Goal: Information Seeking & Learning: Learn about a topic

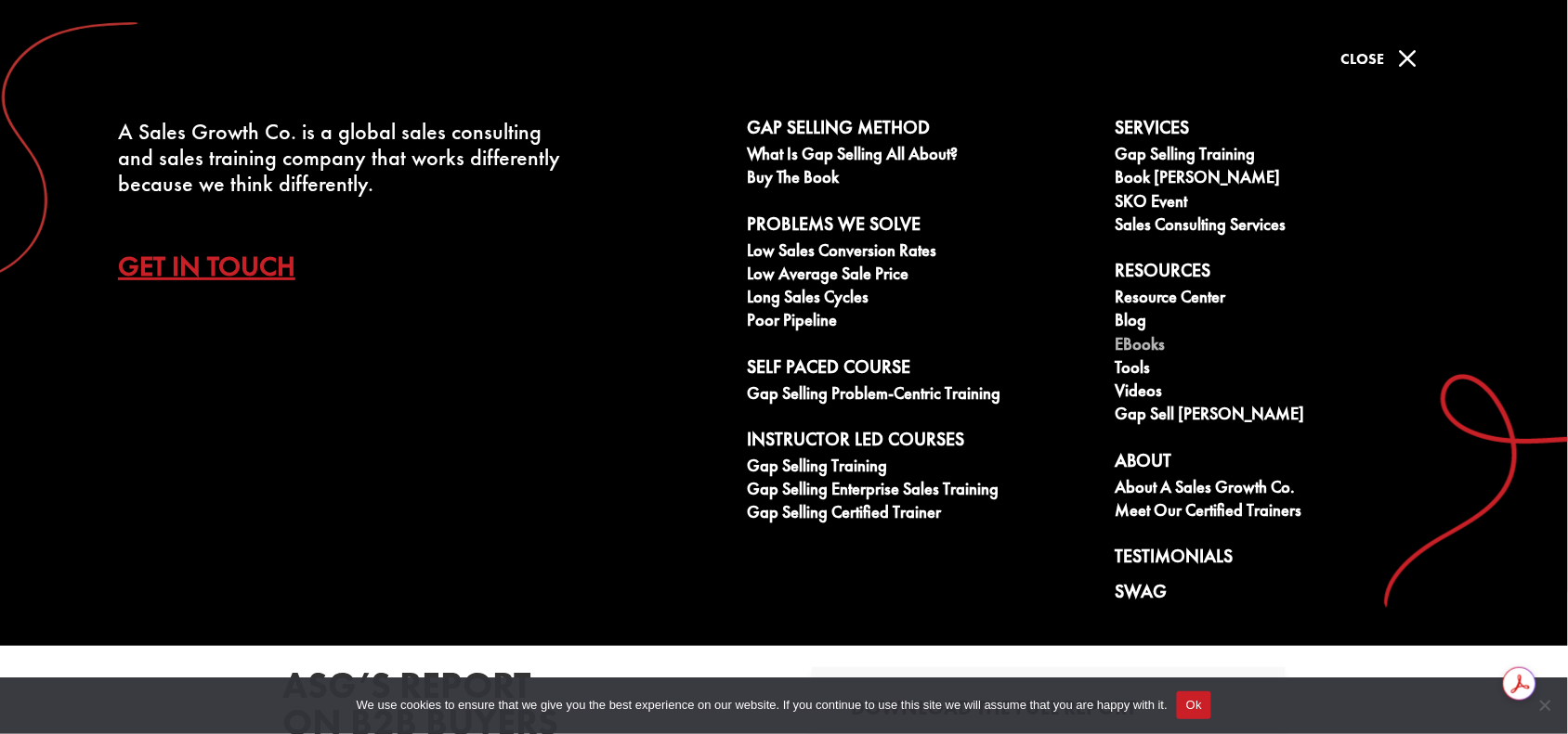
click at [1143, 342] on link "eBooks" at bounding box center [1290, 347] width 348 height 24
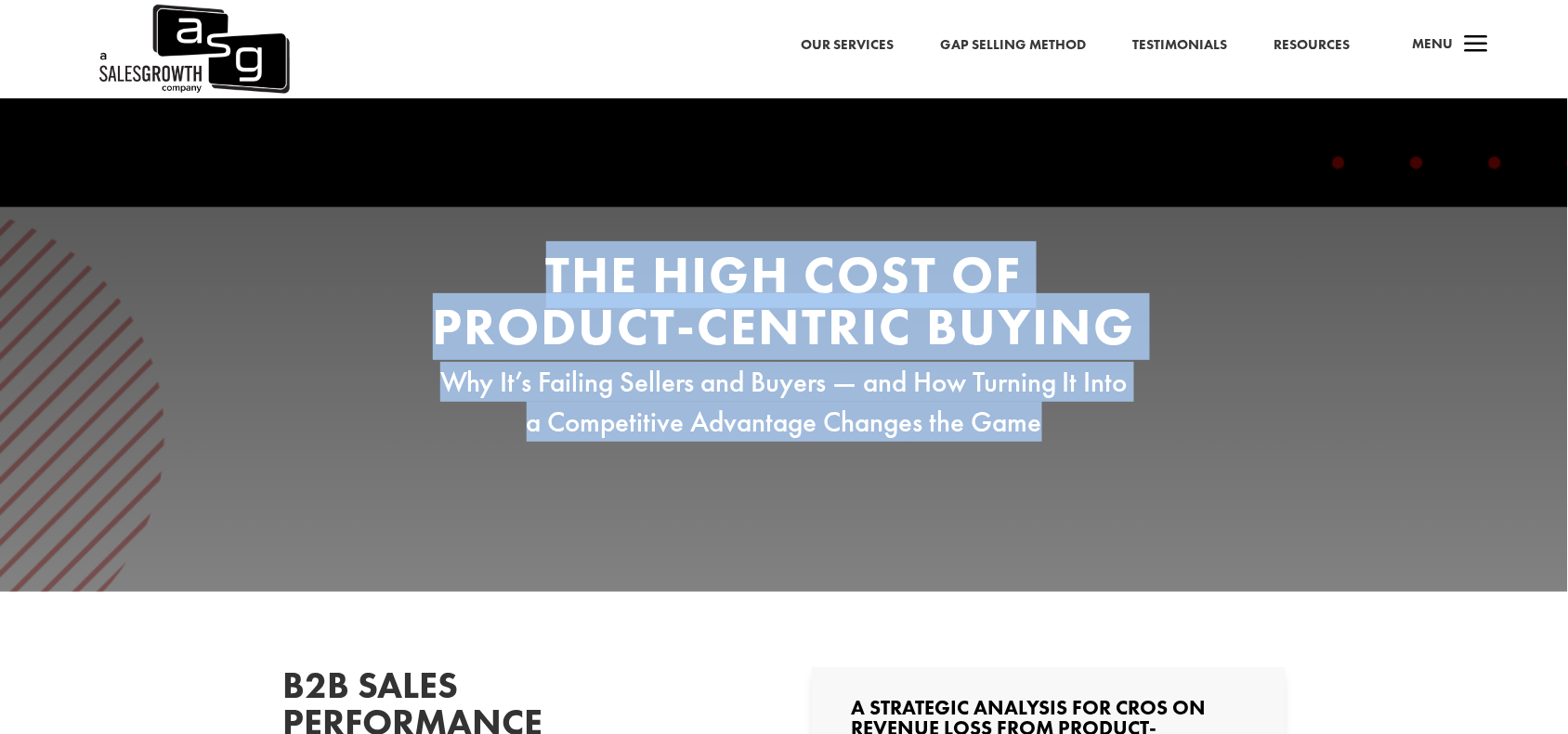
drag, startPoint x: 545, startPoint y: 279, endPoint x: 1131, endPoint y: 417, distance: 602.0
click at [1131, 417] on div "The High Cost of Product-Centric Buying Why It’s Failing Sellers and Buyers — a…" at bounding box center [784, 346] width 706 height 194
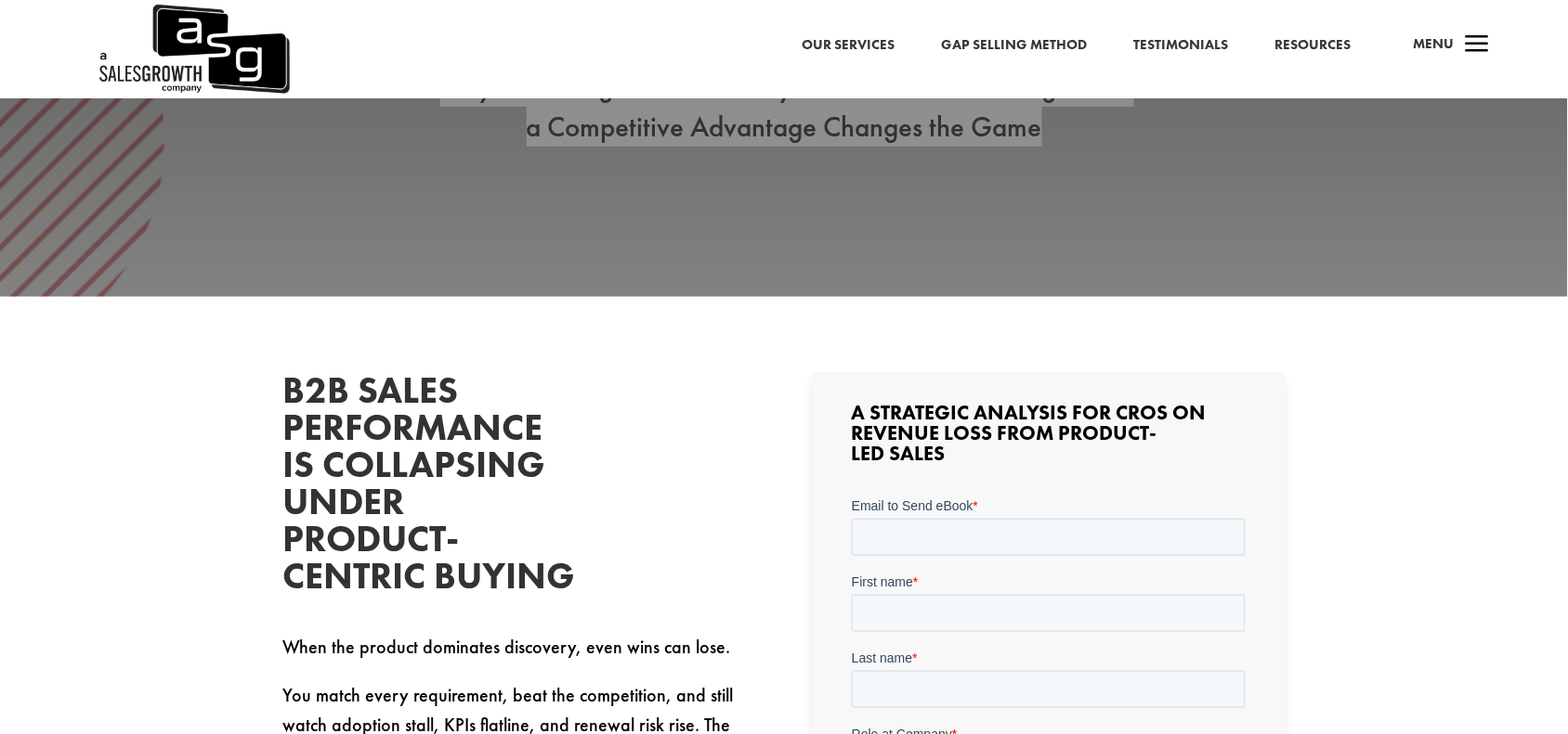
scroll to position [348, 0]
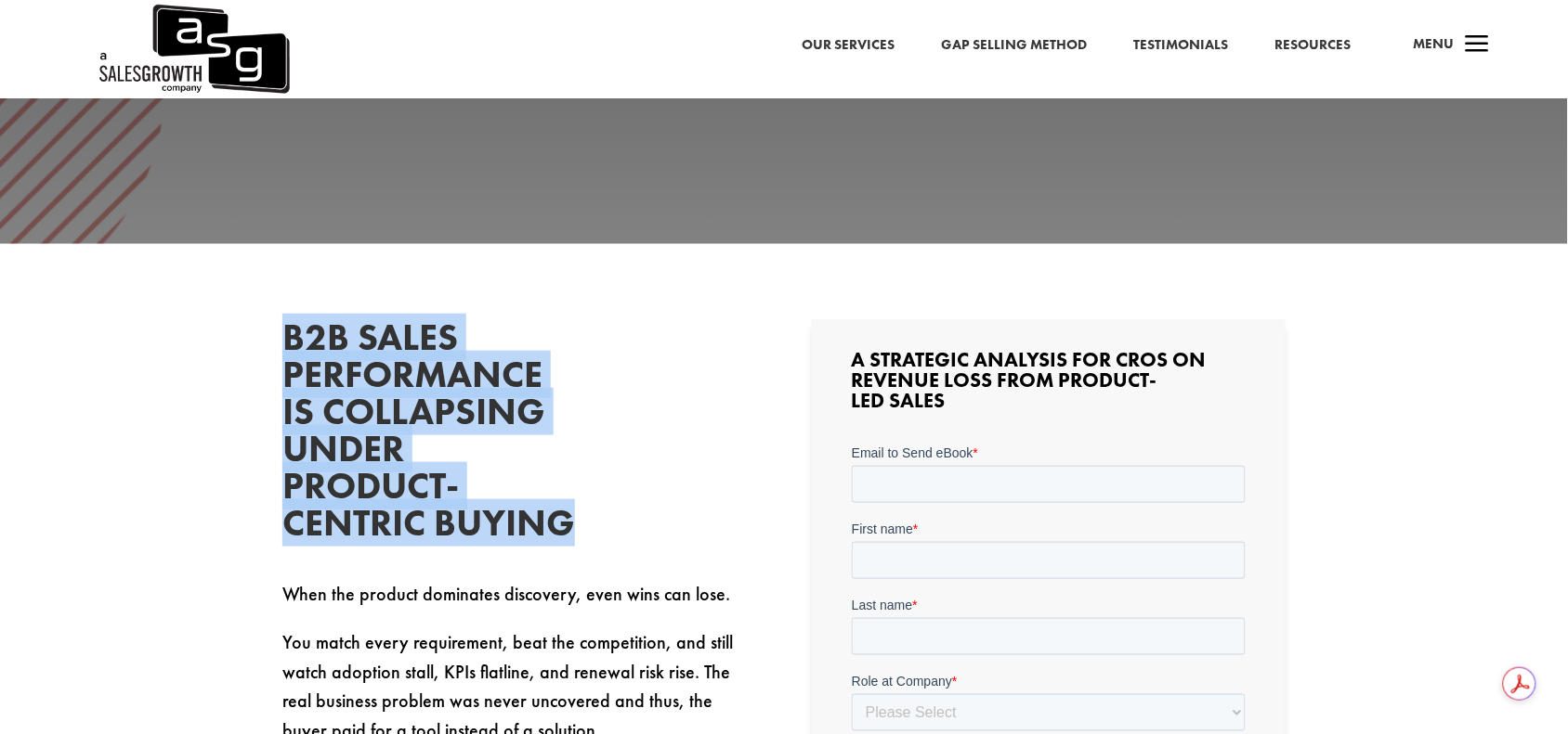
drag, startPoint x: 286, startPoint y: 339, endPoint x: 624, endPoint y: 509, distance: 378.3
click at [624, 509] on div "B2B Sales Performance Is Collapsing Under Product-Centric Buying When the produ…" at bounding box center [519, 616] width 474 height 594
copy h2 "B2B Sales Performance Is Collapsing Under Product-Centric Buying"
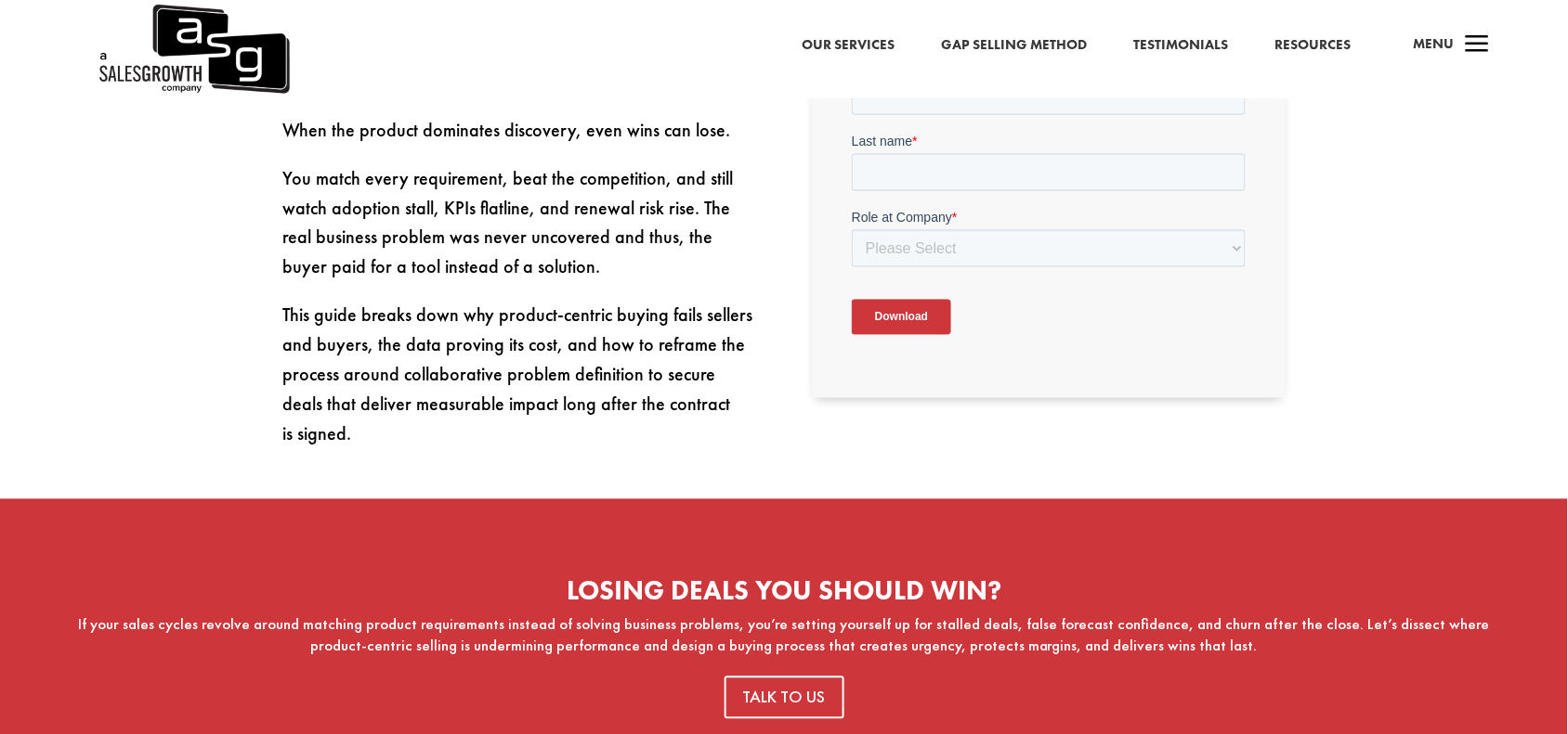
scroll to position [928, 0]
